Goal: Navigation & Orientation: Find specific page/section

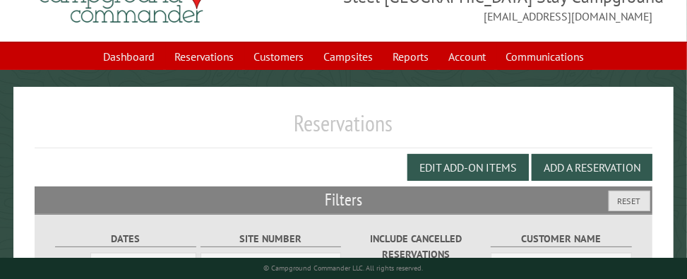
scroll to position [16, 0]
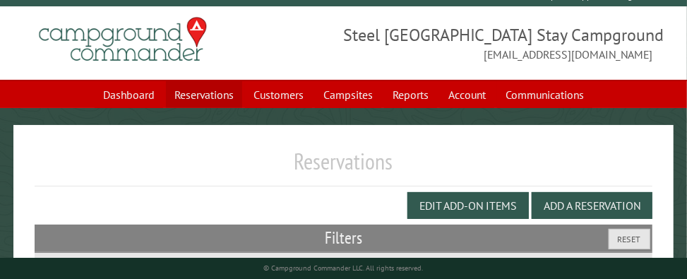
click at [206, 94] on link "Reservations" at bounding box center [204, 94] width 76 height 27
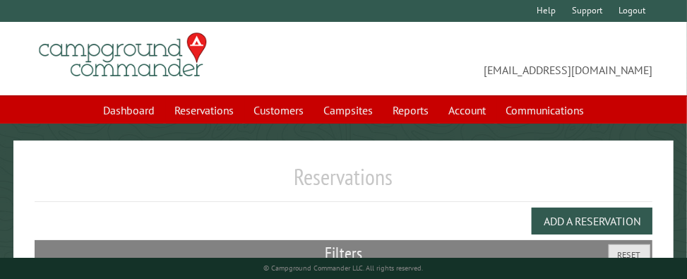
select select "***"
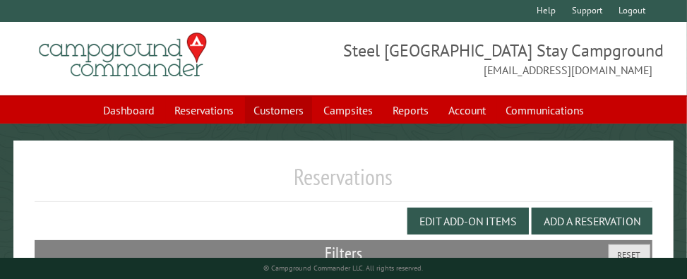
click at [280, 117] on link "Customers" at bounding box center [278, 110] width 67 height 27
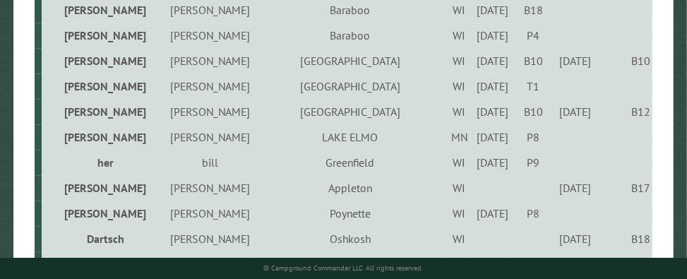
scroll to position [1675, 0]
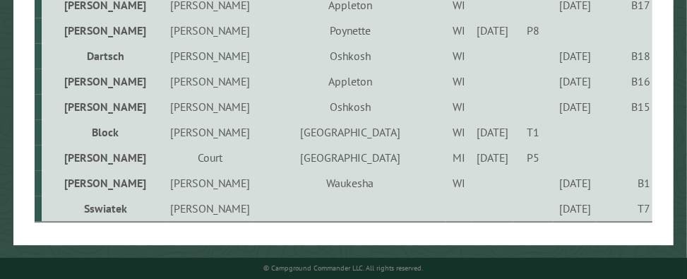
click at [178, 213] on td "Phillip" at bounding box center [210, 209] width 88 height 26
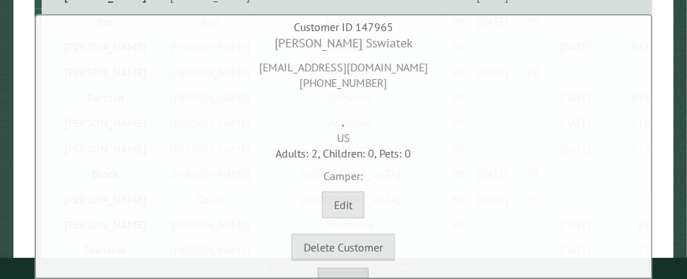
scroll to position [20, 0]
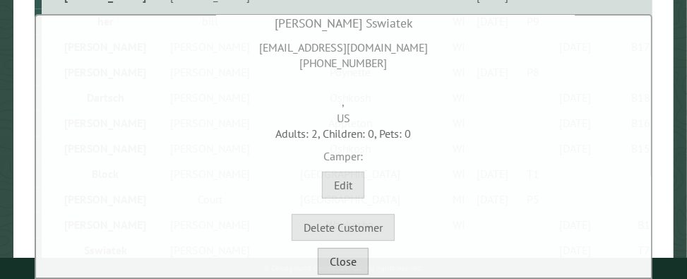
click at [334, 273] on button "Close" at bounding box center [343, 261] width 51 height 27
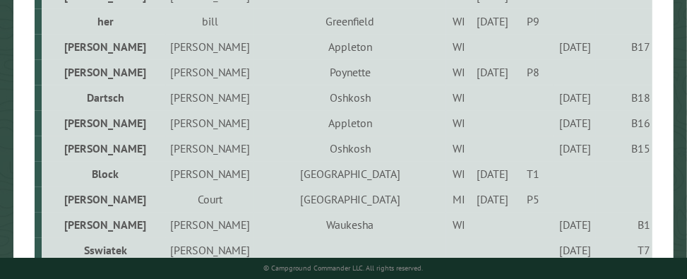
scroll to position [1675, 0]
